Goal: Task Accomplishment & Management: Complete application form

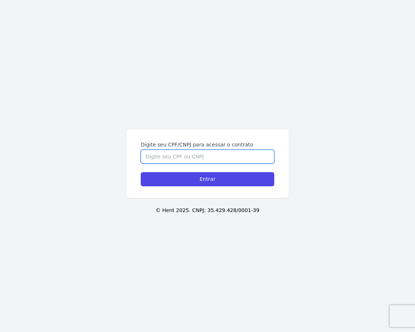
click at [203, 153] on input "Digite seu CPF/CNPJ para acessar o contrato" at bounding box center [207, 157] width 133 height 14
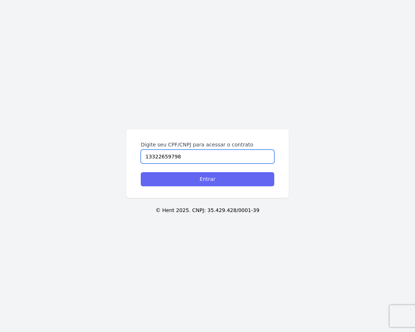
type input "13322659798"
click at [203, 181] on input "Entrar" at bounding box center [207, 179] width 133 height 14
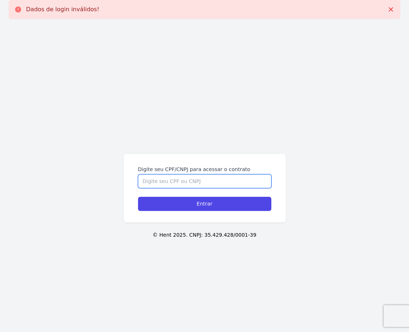
click at [201, 176] on input "Digite seu CPF/CNPJ para acessar o contrato" at bounding box center [204, 181] width 133 height 14
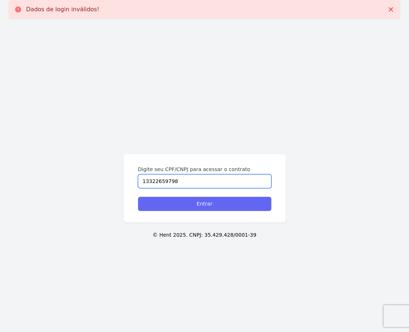
type input "13322659798"
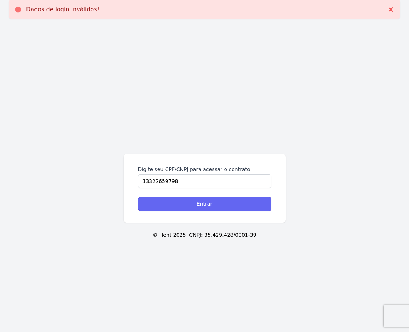
click at [212, 206] on input "Entrar" at bounding box center [204, 204] width 133 height 14
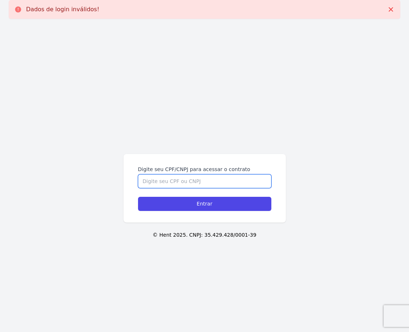
click at [194, 187] on input "Digite seu CPF/CNPJ para acessar o contrato" at bounding box center [204, 181] width 133 height 14
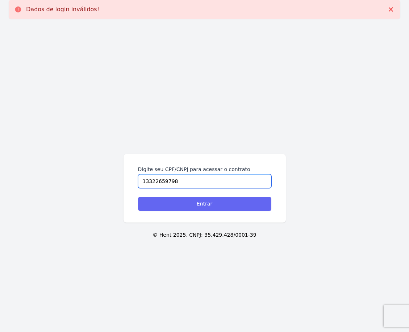
type input "13322659798"
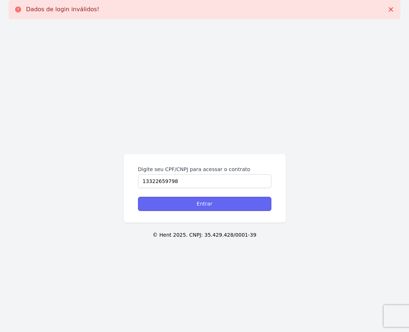
click at [223, 203] on input "Entrar" at bounding box center [204, 204] width 133 height 14
